Goal: Entertainment & Leisure: Browse casually

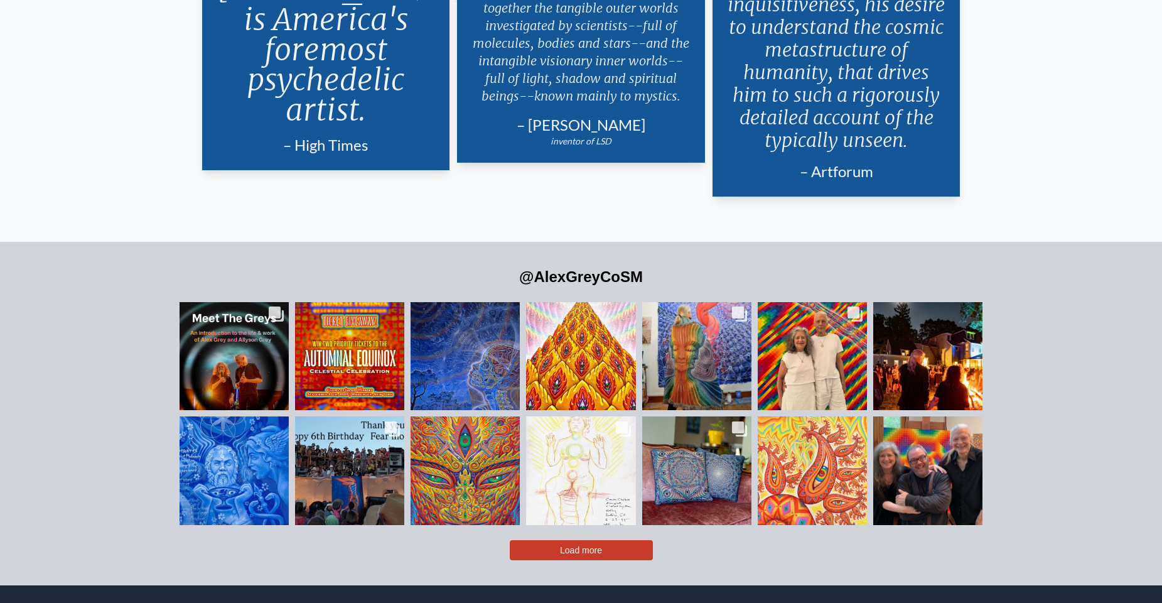
scroll to position [3013, 0]
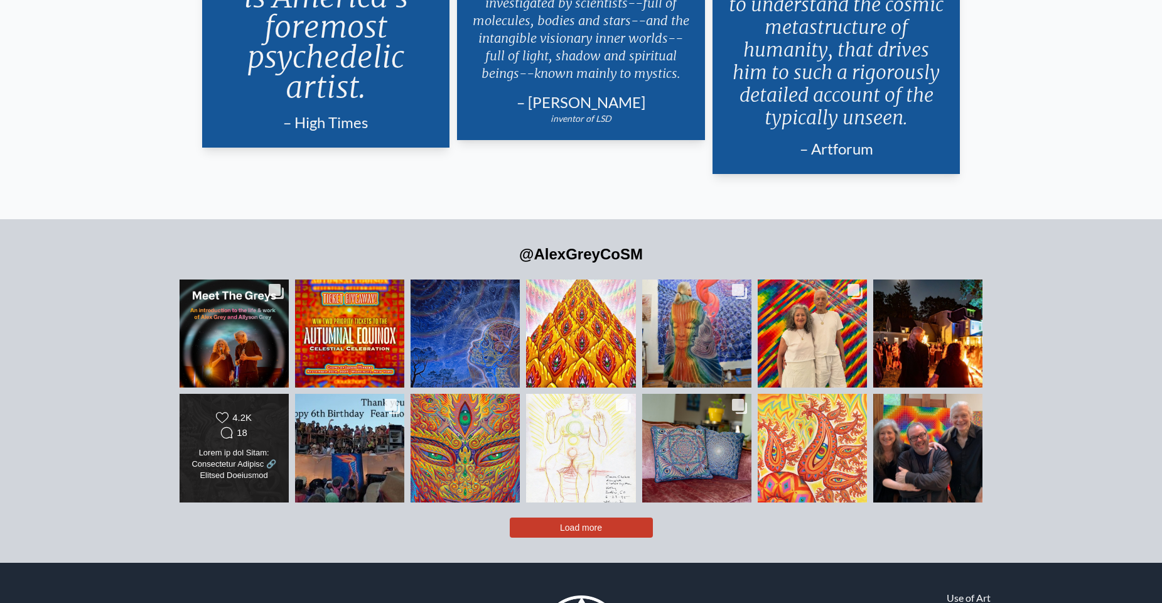
click at [270, 411] on div "Likes Count 4.2K Comments Count 18" at bounding box center [234, 426] width 88 height 30
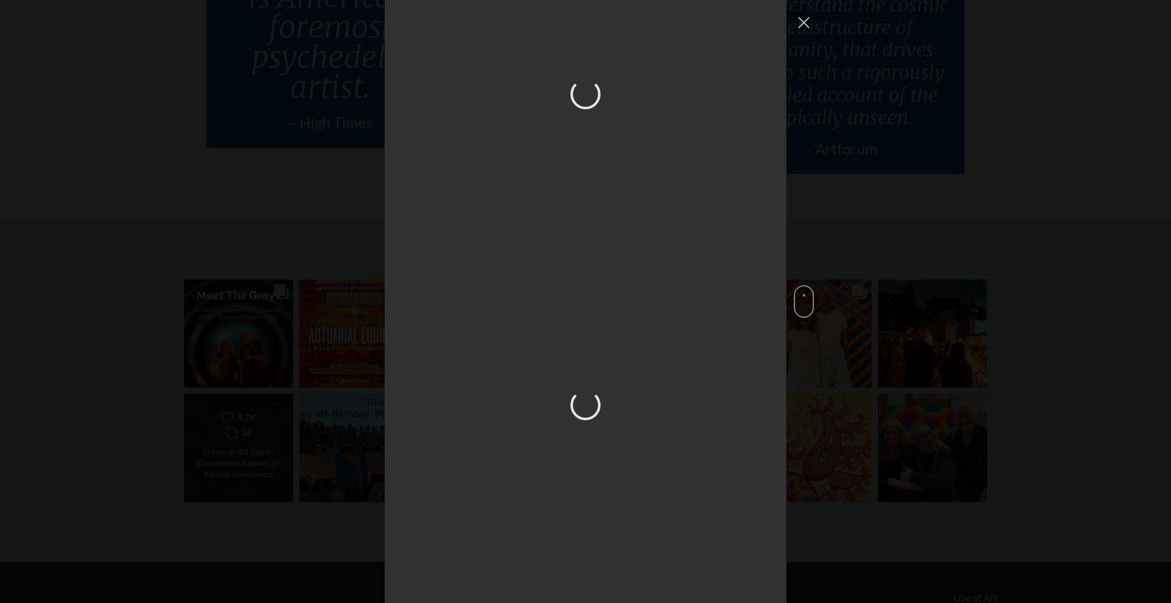
scroll to position [1727, 0]
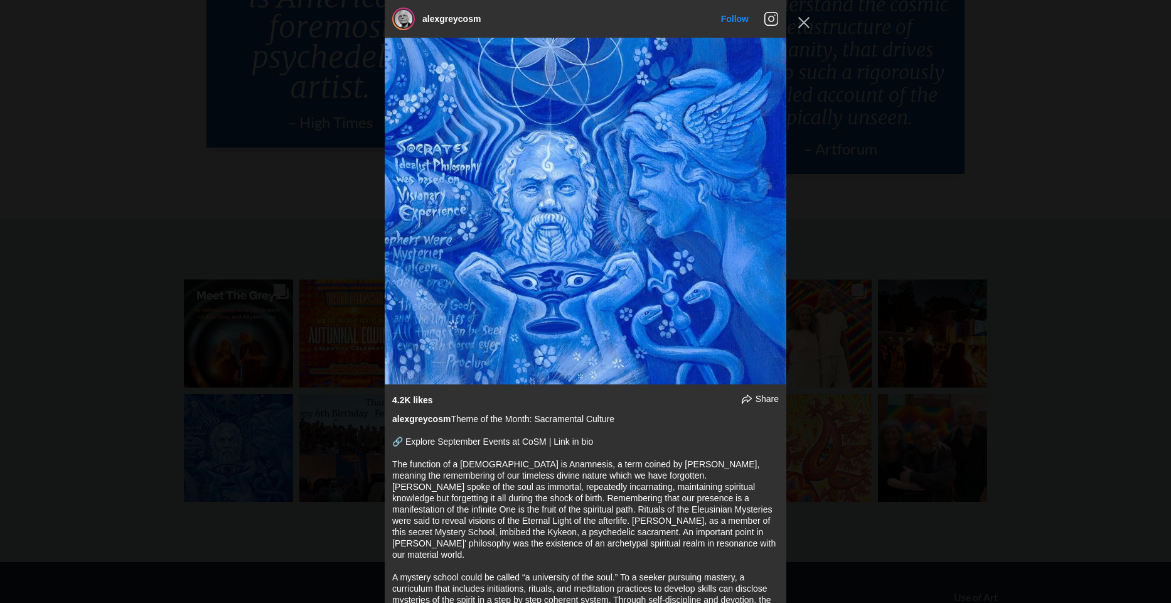
click at [232, 222] on div "alexgreycosm Follow" at bounding box center [585, 301] width 1171 height 603
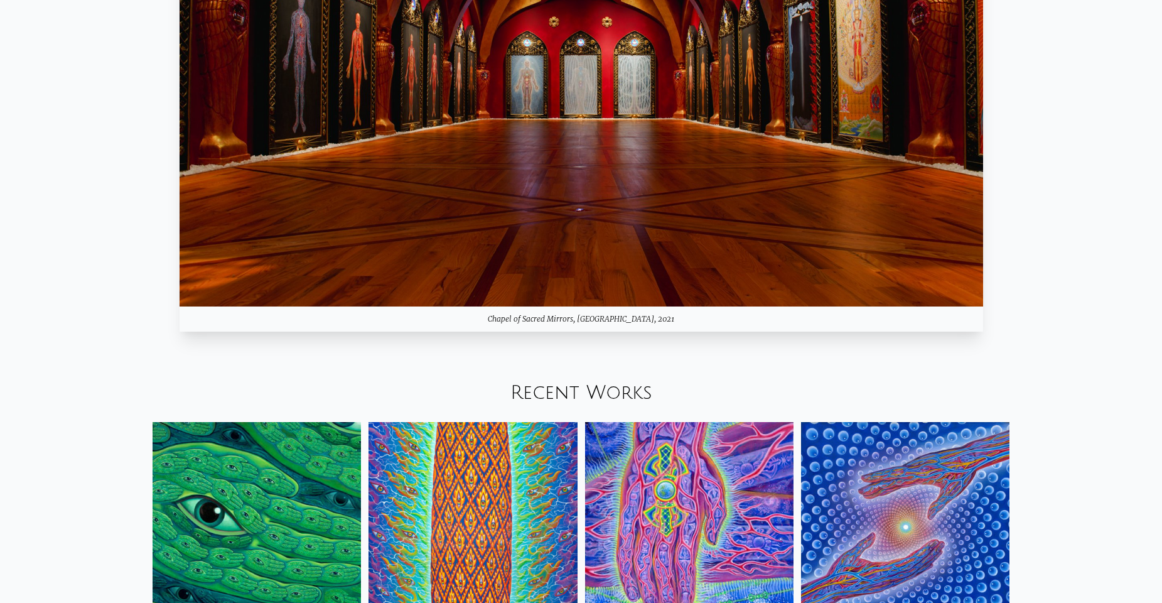
scroll to position [1444, 0]
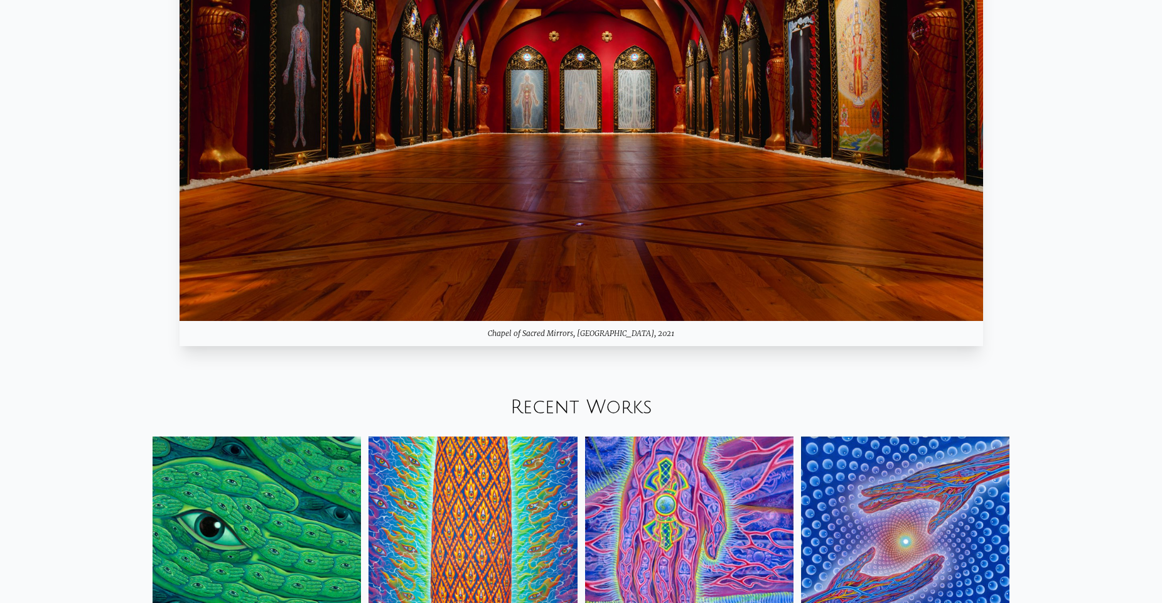
click at [539, 405] on link "Recent Works" at bounding box center [581, 407] width 142 height 21
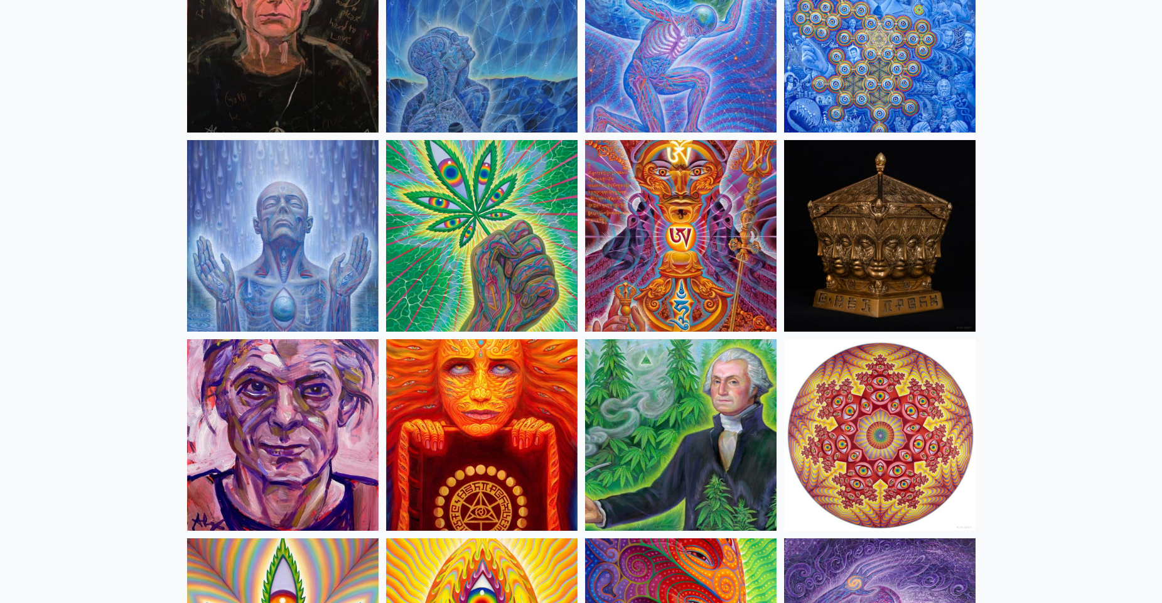
scroll to position [1820, 0]
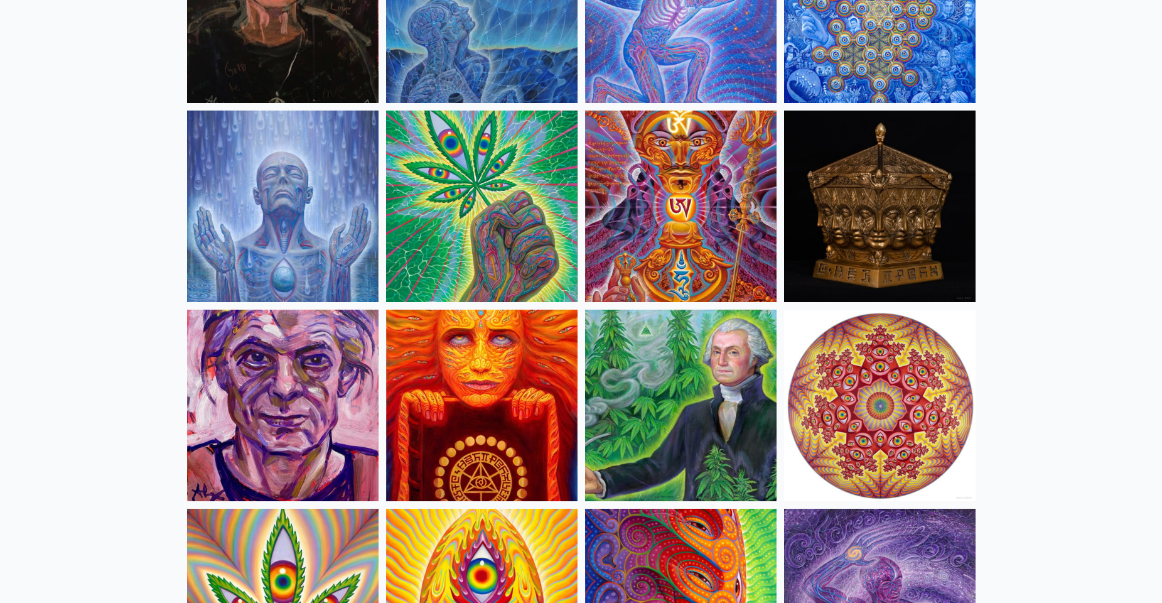
click at [506, 400] on img at bounding box center [481, 404] width 191 height 191
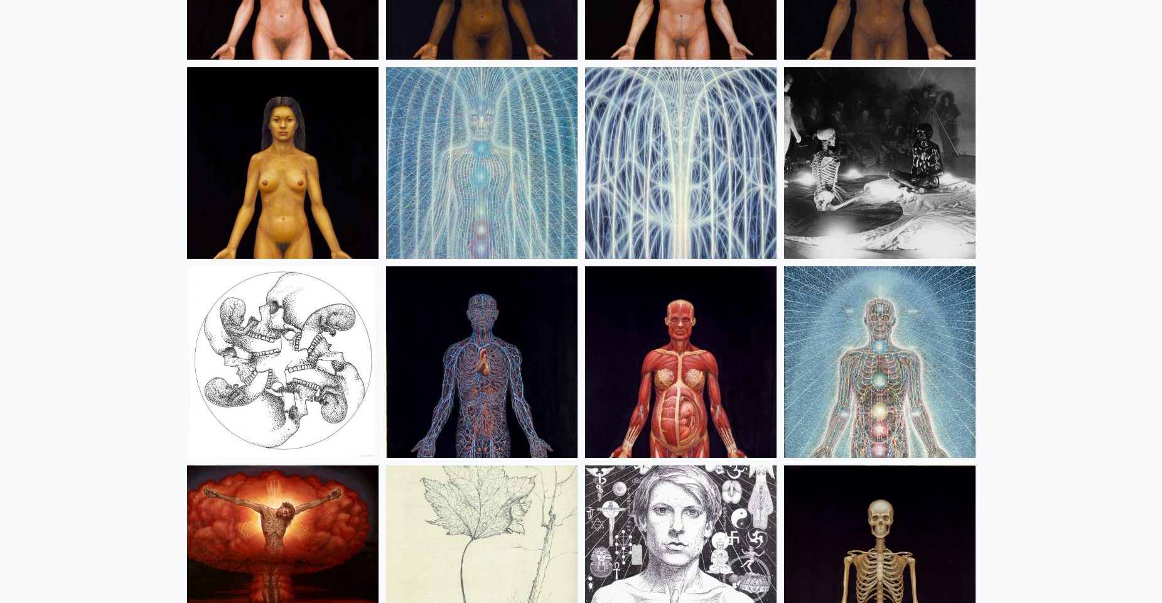
scroll to position [15171, 0]
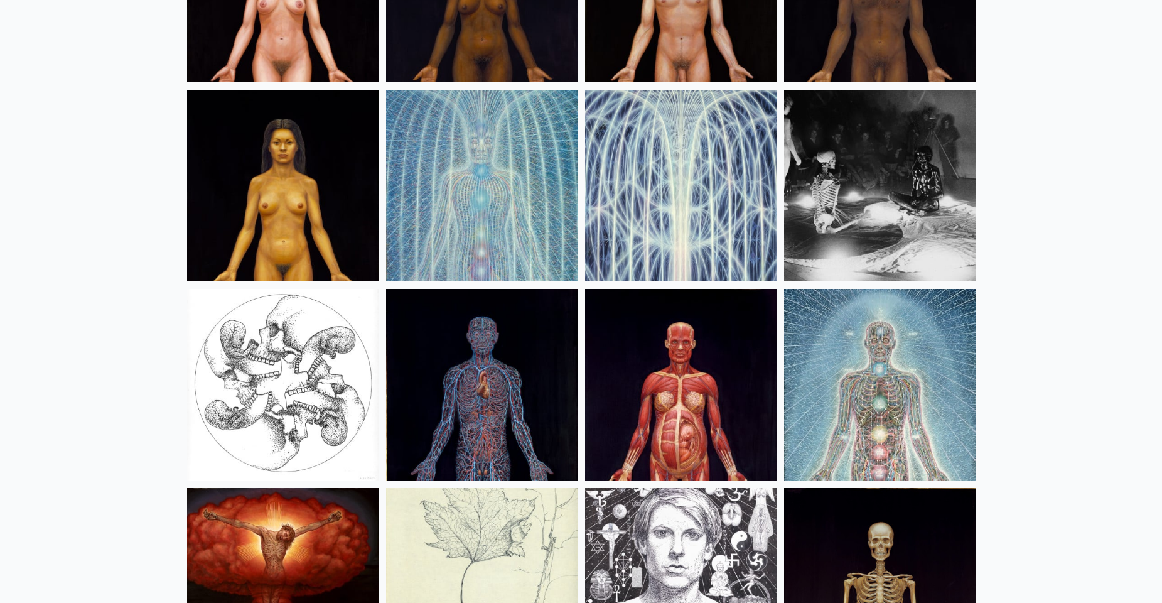
click at [606, 208] on img at bounding box center [680, 185] width 191 height 191
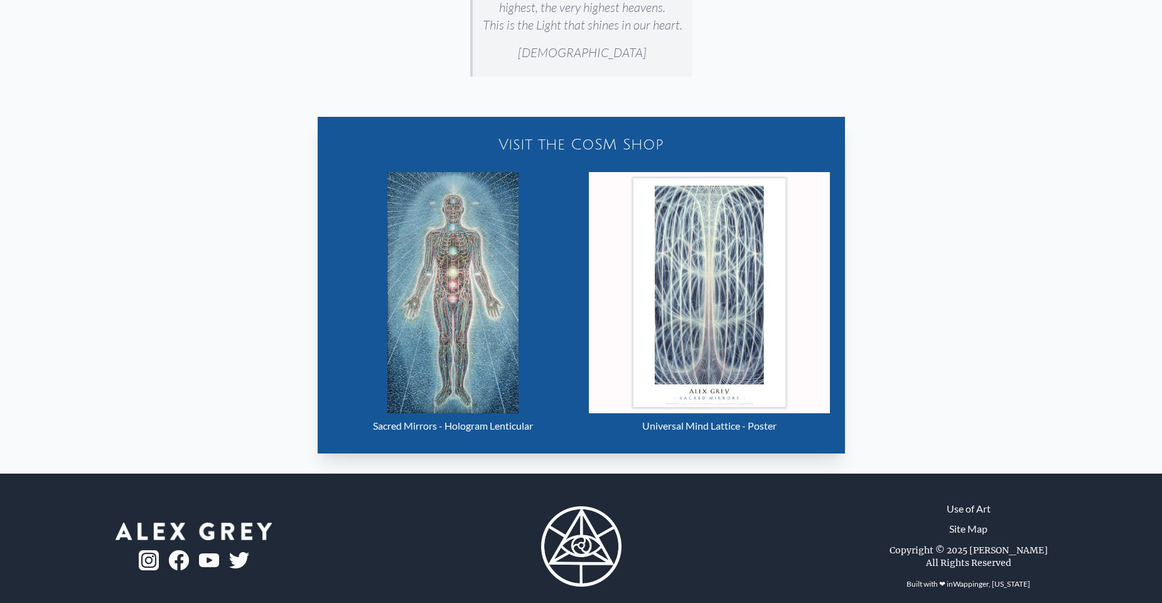
scroll to position [753, 0]
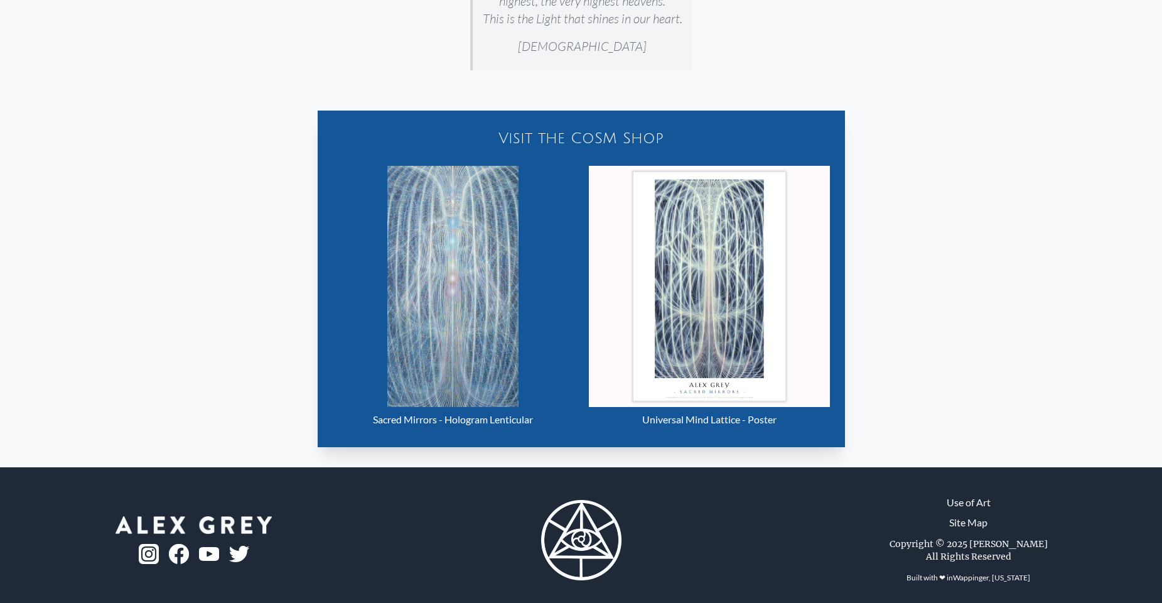
click at [498, 227] on img "17 / 23" at bounding box center [453, 286] width 132 height 241
